Goal: Check status: Check status

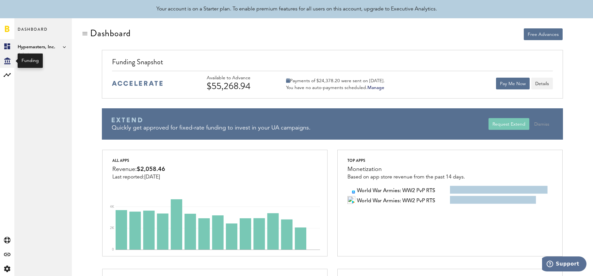
click at [9, 66] on div "Created with Sketch." at bounding box center [7, 61] width 14 height 14
click at [47, 64] on link "Transactions" at bounding box center [43, 61] width 58 height 14
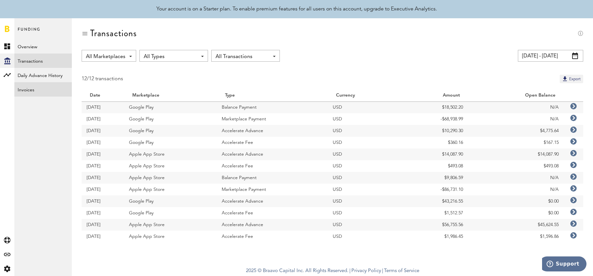
click at [40, 89] on link "Invoices" at bounding box center [43, 89] width 58 height 14
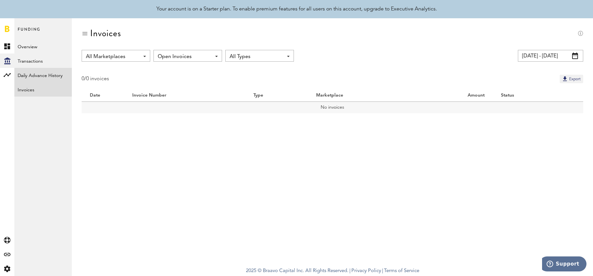
click at [47, 72] on link "Daily Advance History" at bounding box center [43, 75] width 58 height 14
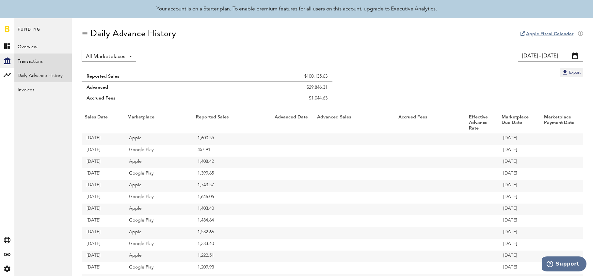
click at [49, 63] on link "Transactions" at bounding box center [43, 61] width 58 height 14
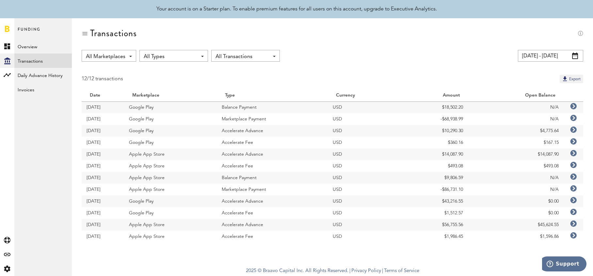
click at [576, 118] on icon at bounding box center [573, 118] width 7 height 7
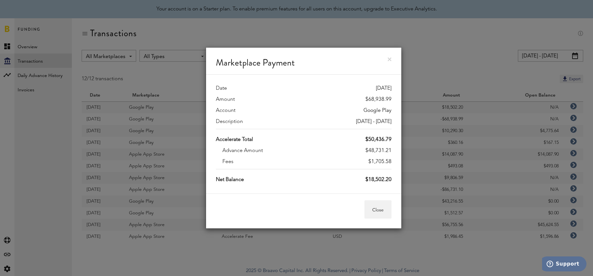
click at [391, 59] on link at bounding box center [390, 60] width 4 height 4
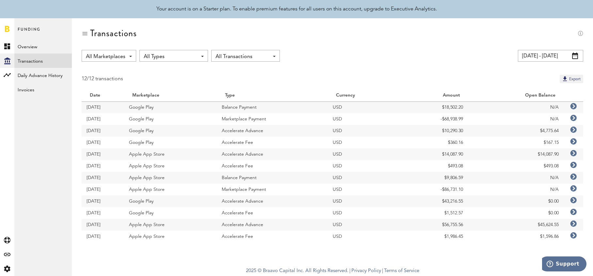
click at [574, 56] on span at bounding box center [575, 56] width 6 height 7
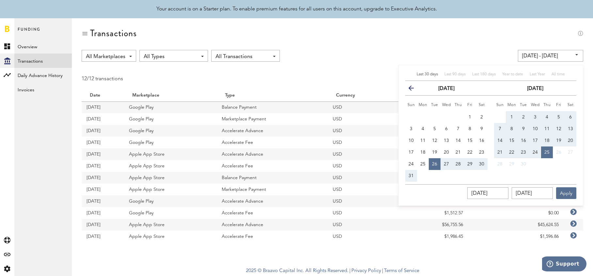
click at [510, 117] on button "1" at bounding box center [512, 117] width 12 height 12
type input "[DATE] - [DATE]"
type input "[DATE]"
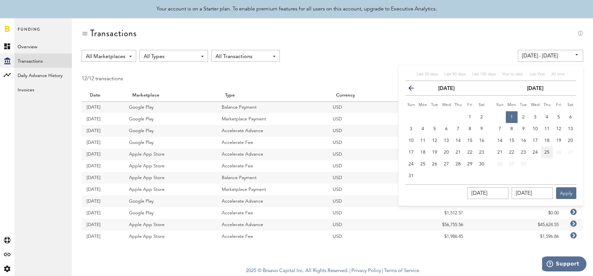
click at [549, 150] on span "25" at bounding box center [547, 152] width 5 height 5
type input "[DATE] - [DATE]"
type input "[DATE]"
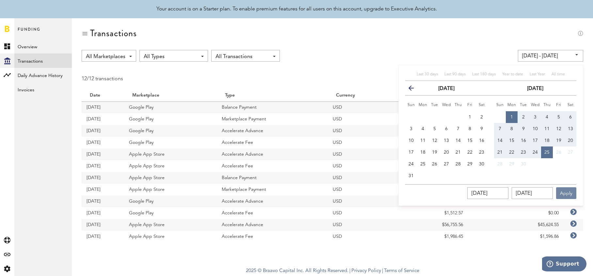
click at [573, 193] on button "Apply" at bounding box center [566, 194] width 20 height 12
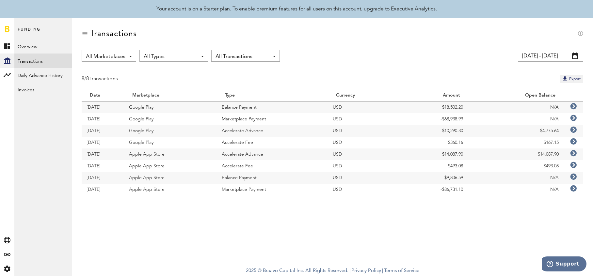
click at [577, 190] on td at bounding box center [574, 190] width 20 height 12
click at [576, 190] on icon at bounding box center [573, 189] width 7 height 7
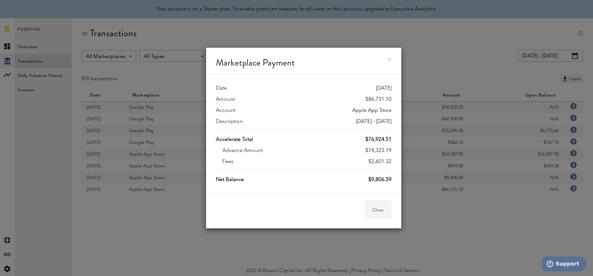
click at [383, 216] on button "Close" at bounding box center [378, 210] width 27 height 18
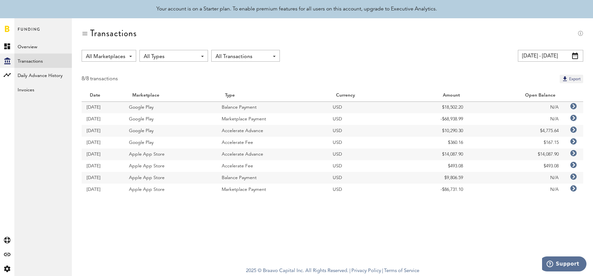
click at [575, 179] on icon at bounding box center [573, 177] width 7 height 7
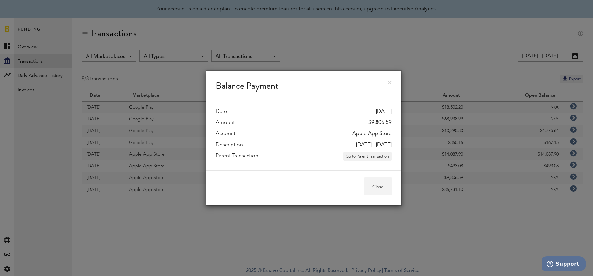
click at [383, 189] on button "Close" at bounding box center [378, 186] width 27 height 18
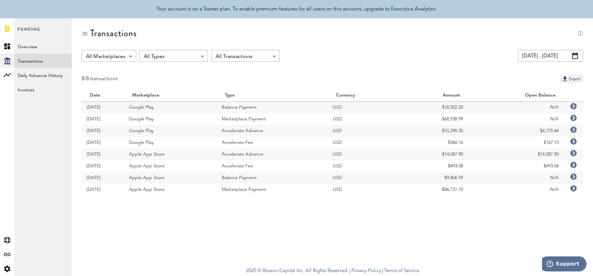
click at [576, 166] on icon at bounding box center [573, 165] width 7 height 7
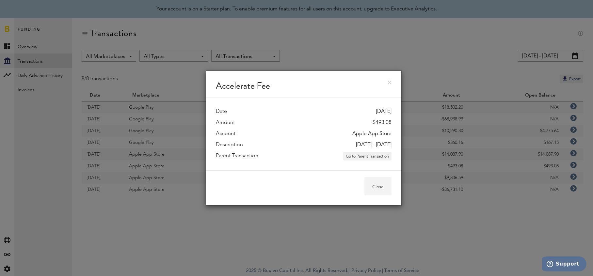
click at [380, 183] on button "Close" at bounding box center [378, 186] width 27 height 18
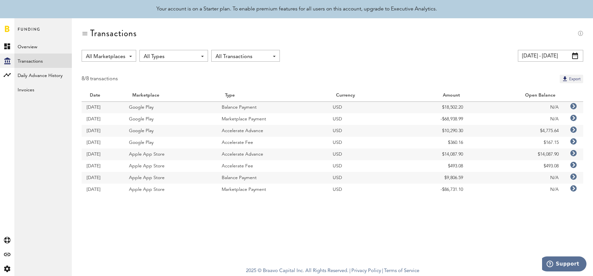
click at [575, 152] on icon at bounding box center [573, 153] width 7 height 7
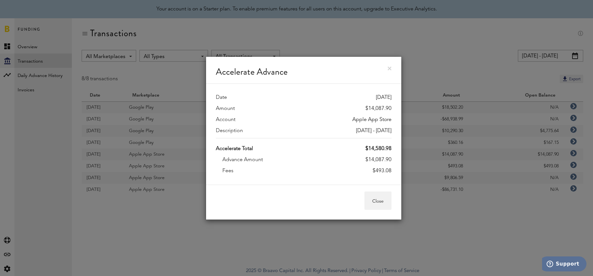
click at [394, 174] on div "Date [DATE] Amount $14,087.90 Account Apple App Store Description [DATE] - [DAT…" at bounding box center [303, 134] width 195 height 101
click at [390, 65] on div "Accelerate Advance" at bounding box center [303, 70] width 195 height 27
click at [393, 65] on div "Accelerate Advance" at bounding box center [303, 70] width 195 height 27
click at [392, 66] on div "Accelerate Advance" at bounding box center [303, 70] width 195 height 27
click at [393, 70] on div "Accelerate Advance" at bounding box center [303, 70] width 195 height 27
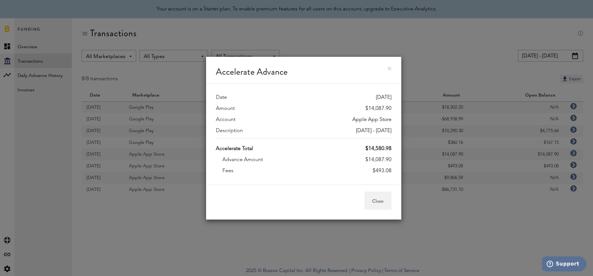
click at [393, 71] on div "Accelerate Advance" at bounding box center [303, 70] width 195 height 27
click at [392, 70] on div "Accelerate Advance" at bounding box center [303, 70] width 195 height 27
click at [388, 69] on link at bounding box center [390, 69] width 4 height 4
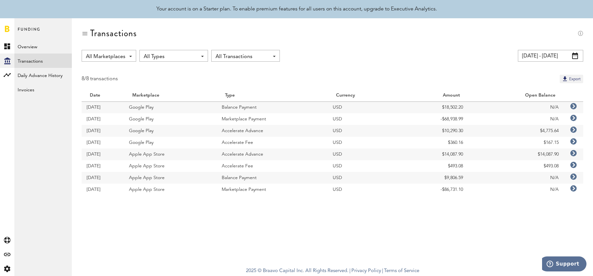
click at [575, 119] on icon at bounding box center [573, 118] width 7 height 7
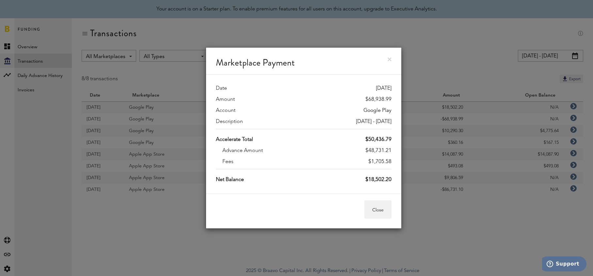
click at [392, 58] on div "Marketplace Payment" at bounding box center [303, 61] width 195 height 27
click at [391, 58] on link at bounding box center [390, 60] width 4 height 4
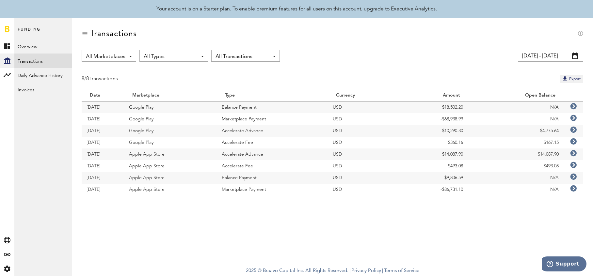
click at [575, 105] on icon at bounding box center [573, 106] width 7 height 7
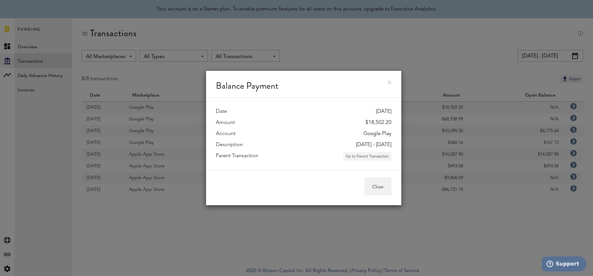
click at [382, 157] on button "Go to Parent Transaction" at bounding box center [367, 156] width 48 height 8
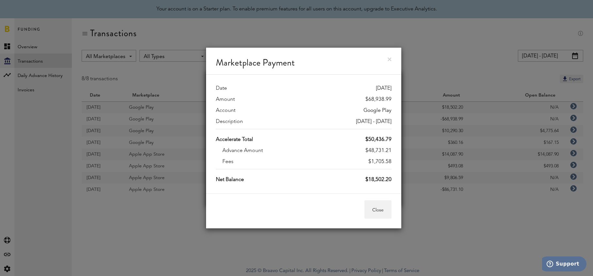
click at [391, 60] on link at bounding box center [390, 60] width 4 height 4
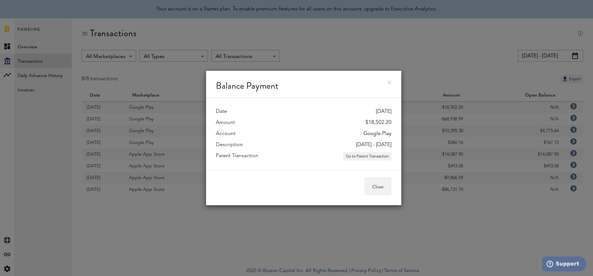
click at [390, 82] on link at bounding box center [390, 83] width 4 height 4
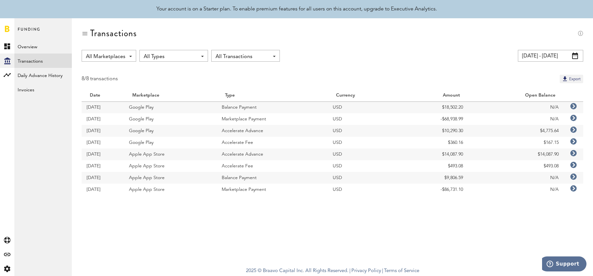
click at [113, 53] on span "All Marketplaces" at bounding box center [106, 56] width 40 height 11
click at [118, 39] on div "Transactions" at bounding box center [113, 33] width 47 height 10
click at [6, 80] on div at bounding box center [7, 75] width 14 height 14
click at [34, 50] on link "Monetization" at bounding box center [43, 46] width 58 height 14
